Goal: Transaction & Acquisition: Download file/media

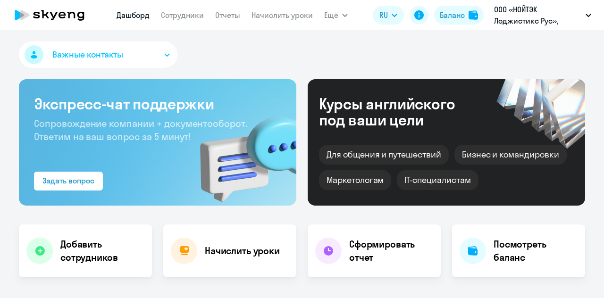
select select "30"
click at [235, 11] on link "Отчеты" at bounding box center [227, 14] width 25 height 9
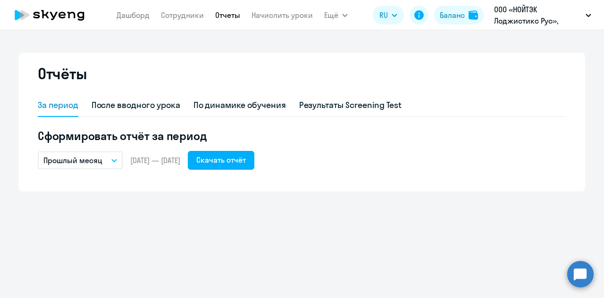
click at [118, 163] on button "Прошлый месяц" at bounding box center [80, 161] width 85 height 18
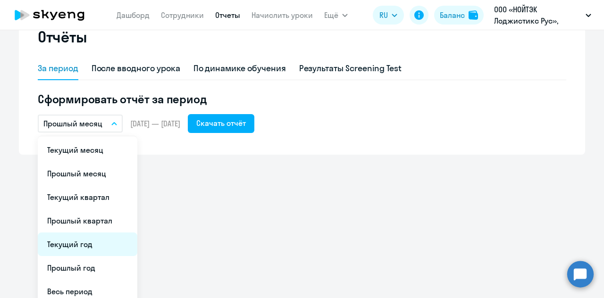
scroll to position [68, 0]
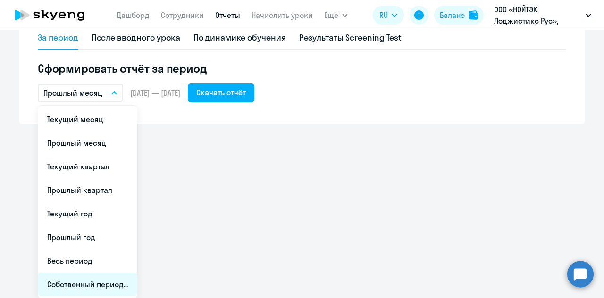
click at [83, 279] on li "Собственный период..." at bounding box center [88, 285] width 100 height 24
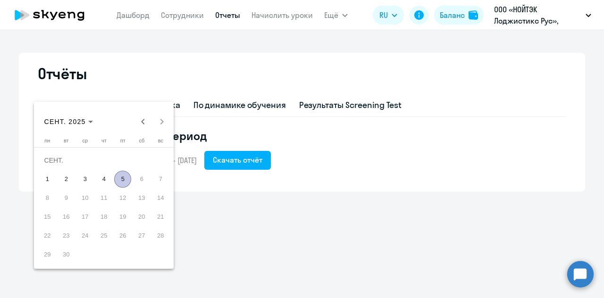
scroll to position [0, 0]
click at [93, 120] on span "СЕНТ. 2025" at bounding box center [68, 122] width 49 height 8
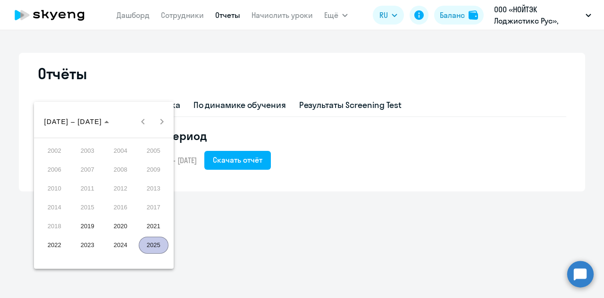
click at [151, 244] on span "2025" at bounding box center [154, 245] width 30 height 17
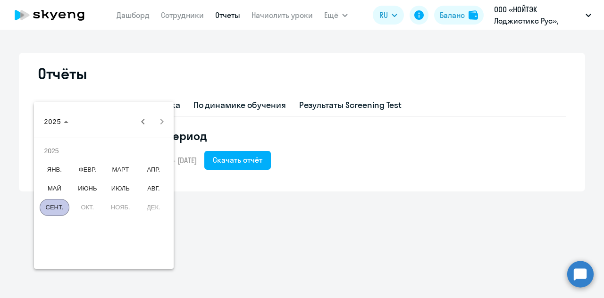
click at [65, 168] on span "ЯНВ." at bounding box center [55, 169] width 30 height 17
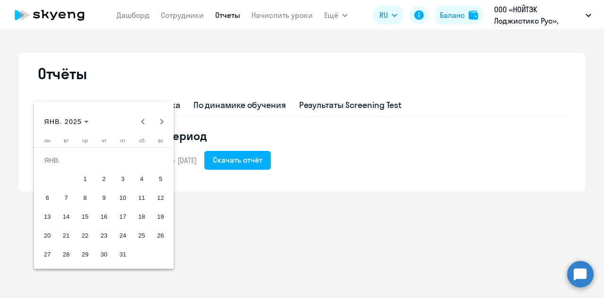
click at [84, 176] on span "1" at bounding box center [84, 179] width 17 height 17
click at [126, 259] on span "31" at bounding box center [122, 254] width 17 height 17
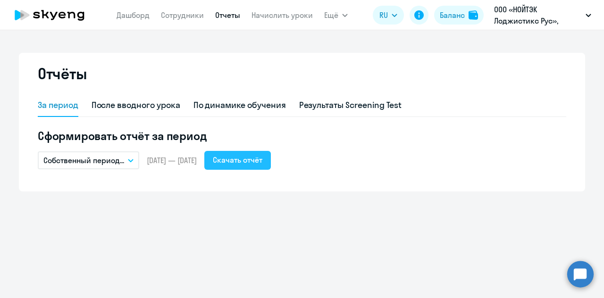
click at [251, 158] on div "Скачать отчёт" at bounding box center [238, 159] width 50 height 11
